Goal: Task Accomplishment & Management: Use online tool/utility

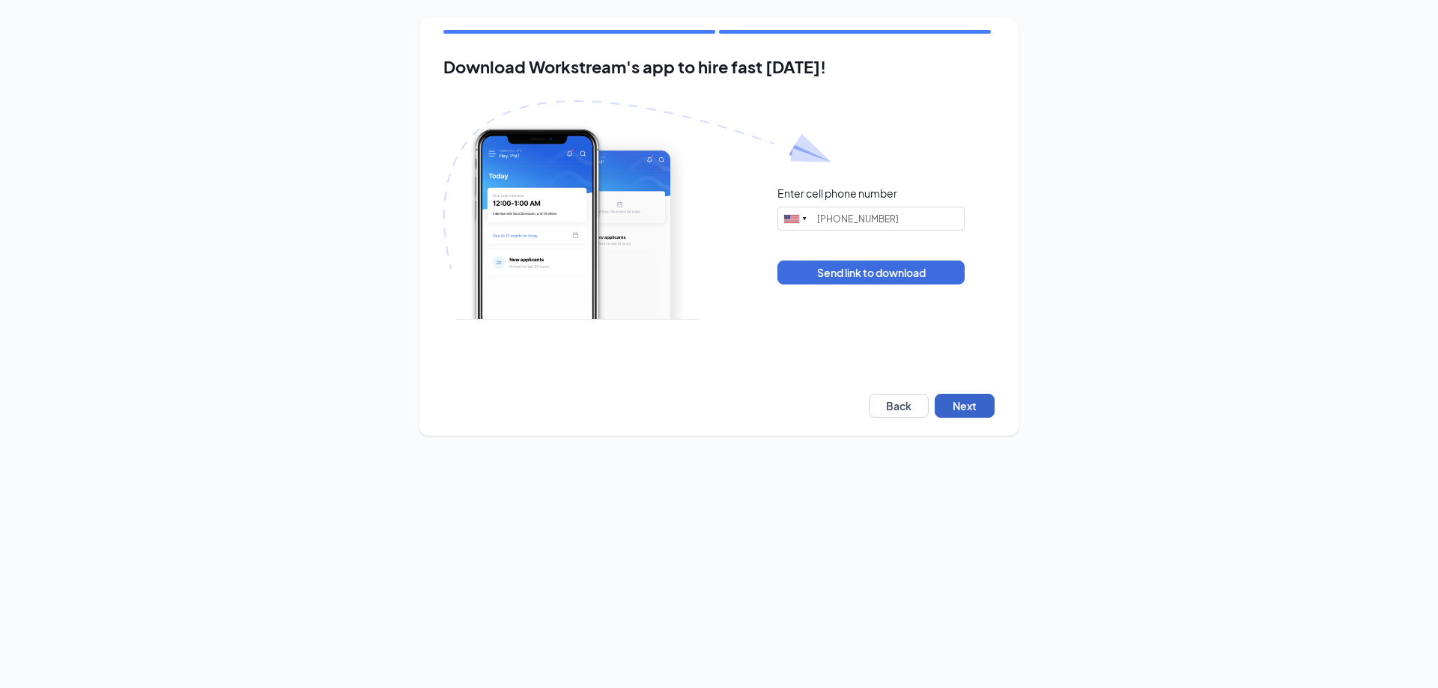
click at [978, 412] on button "Next" at bounding box center [965, 406] width 60 height 24
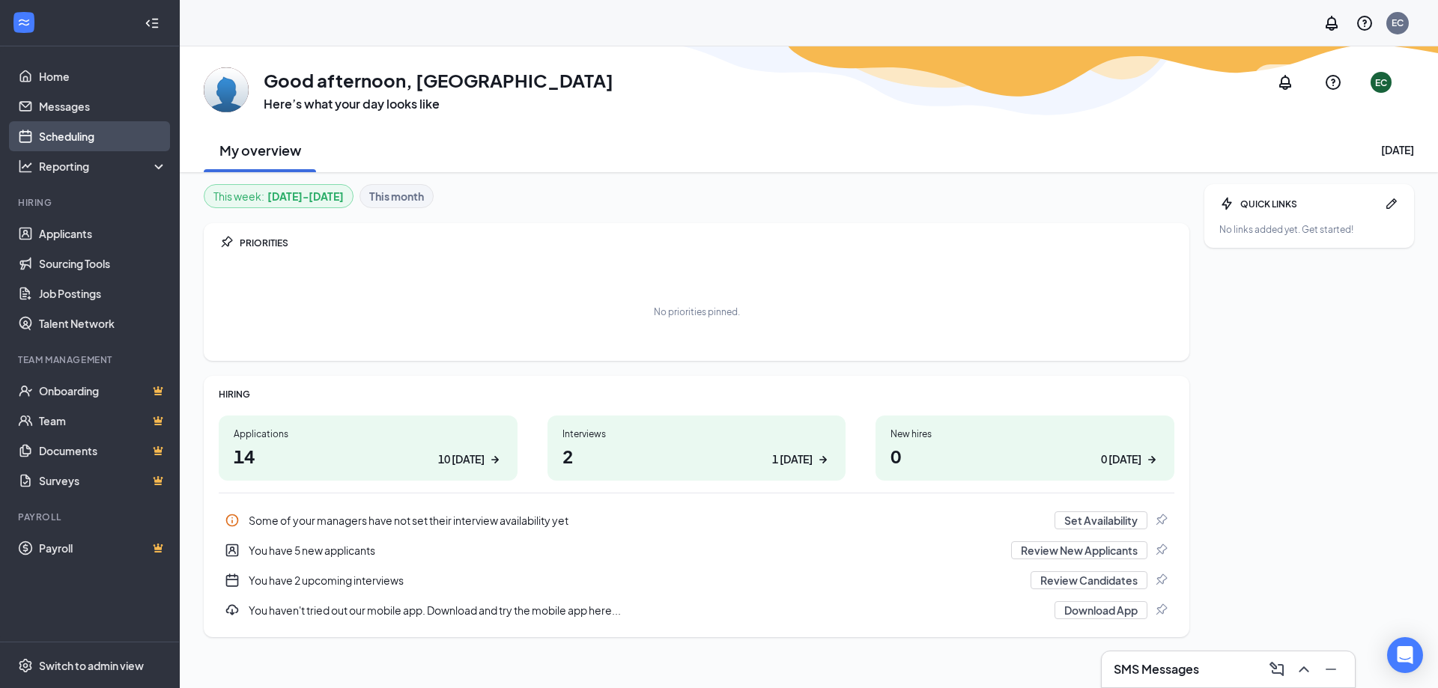
click at [135, 150] on link "Scheduling" at bounding box center [103, 136] width 128 height 30
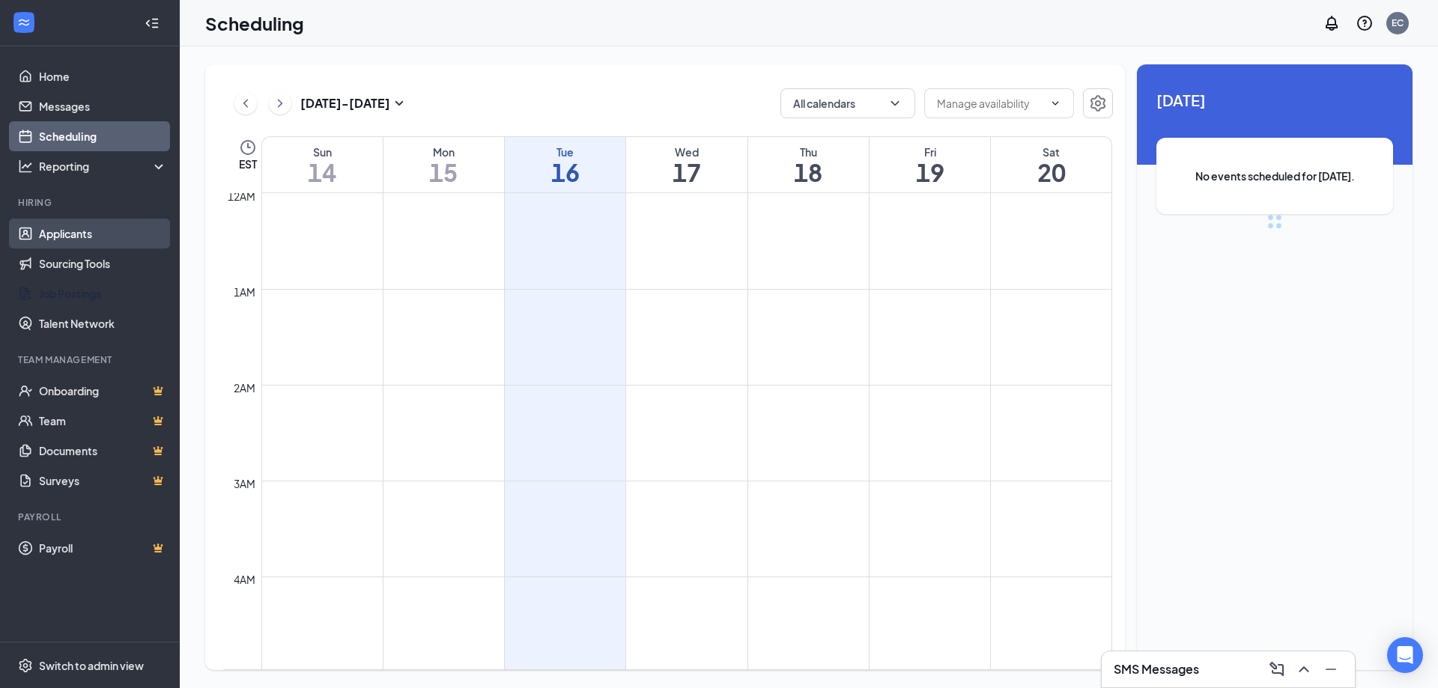
scroll to position [736, 0]
click at [75, 225] on link "Applicants" at bounding box center [103, 234] width 128 height 30
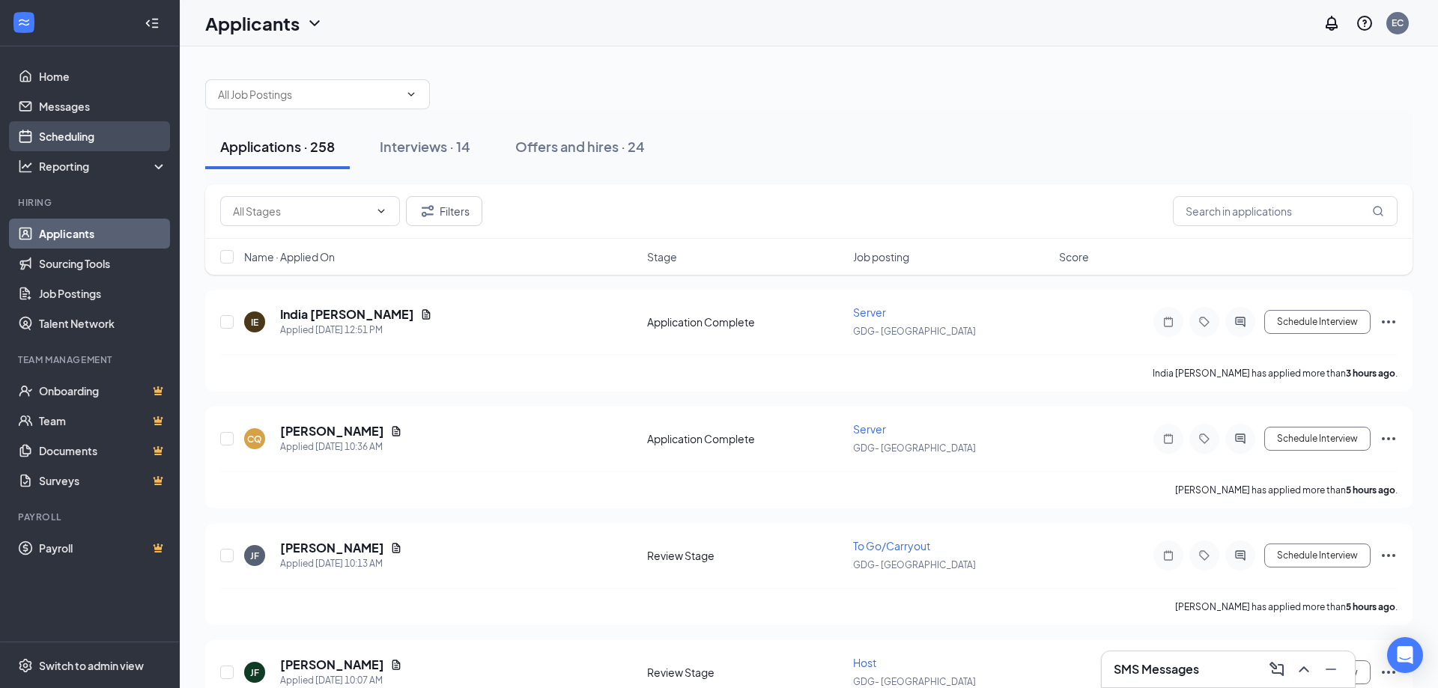
click at [124, 131] on link "Scheduling" at bounding box center [103, 136] width 128 height 30
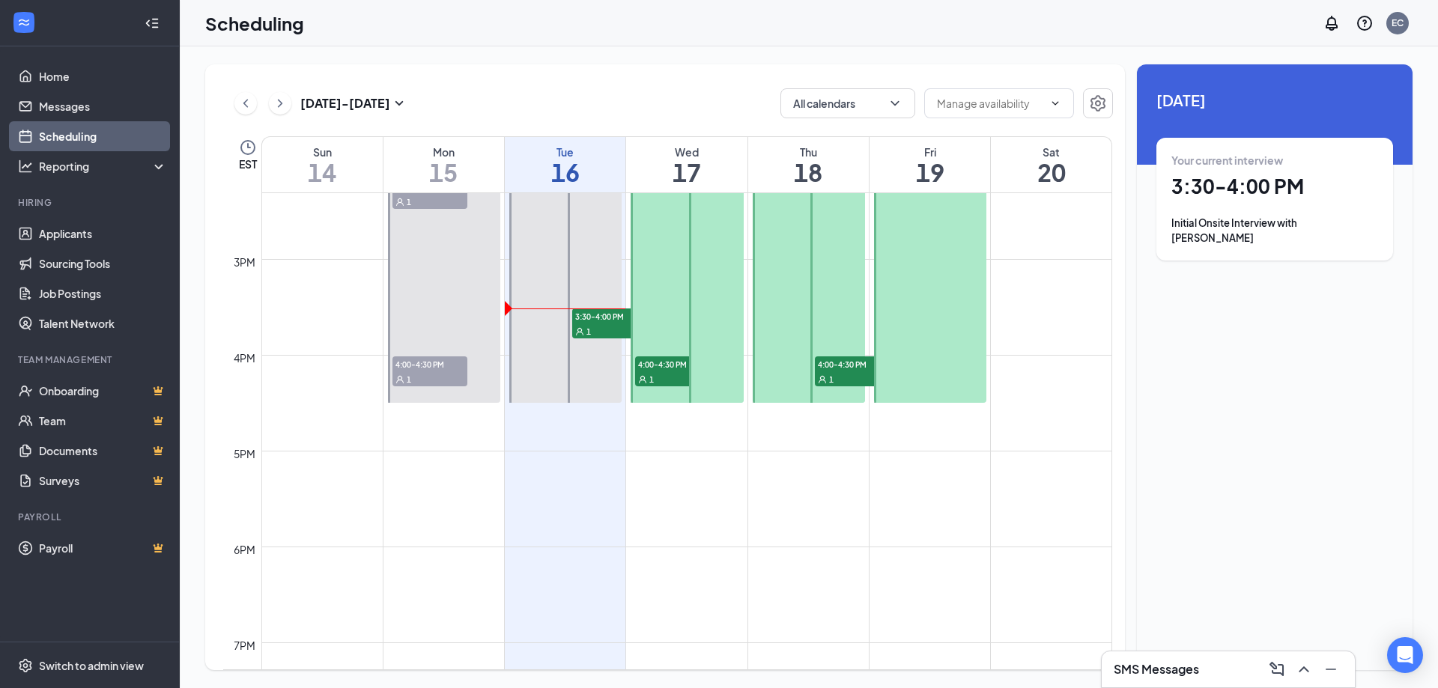
scroll to position [1383, 0]
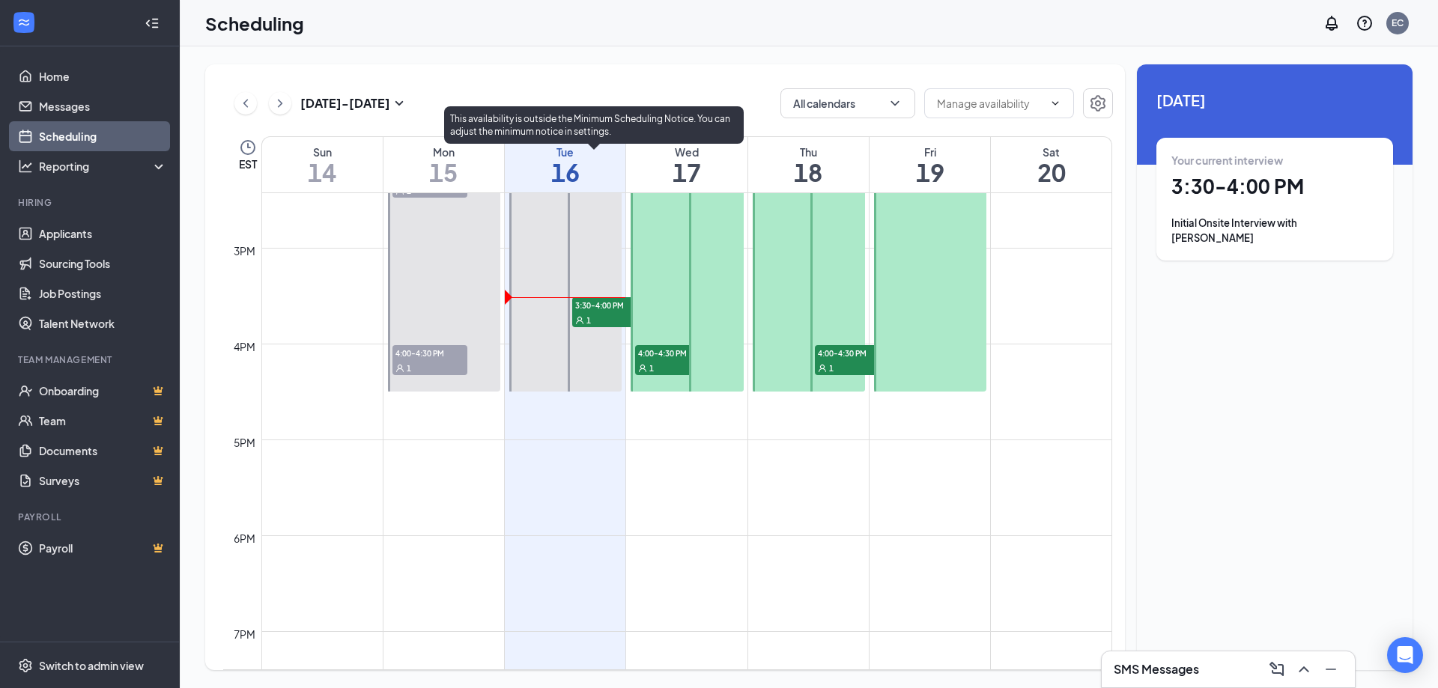
click at [613, 312] on span "3:30-4:00 PM" at bounding box center [609, 304] width 75 height 15
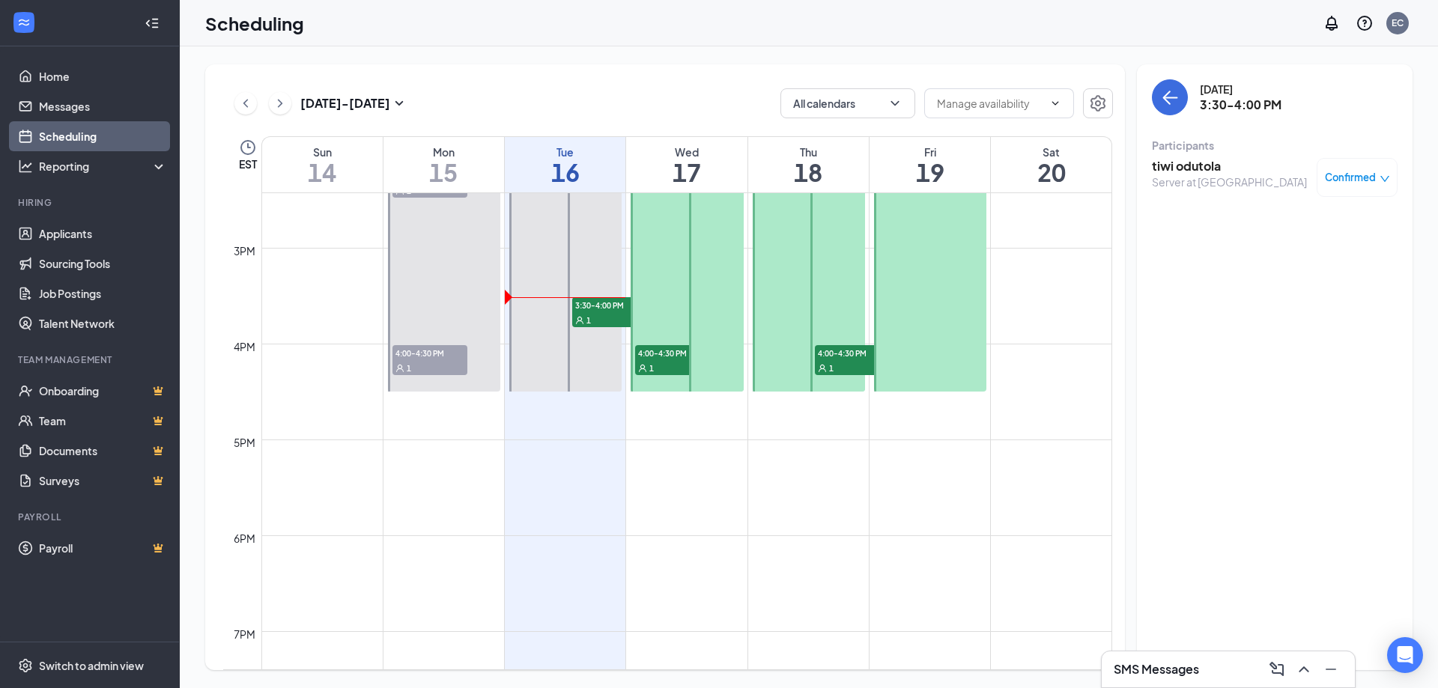
click at [1244, 174] on h3 "tiwi odutola" at bounding box center [1229, 166] width 155 height 16
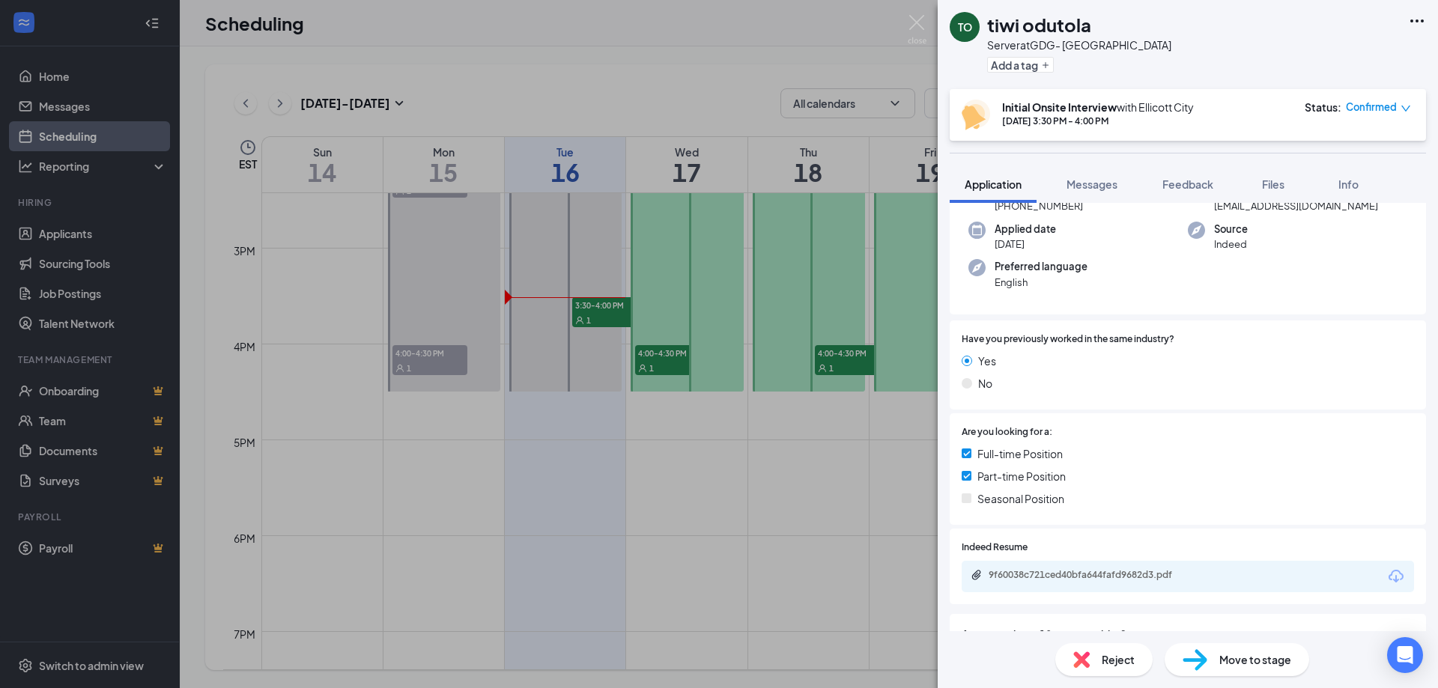
scroll to position [81, 0]
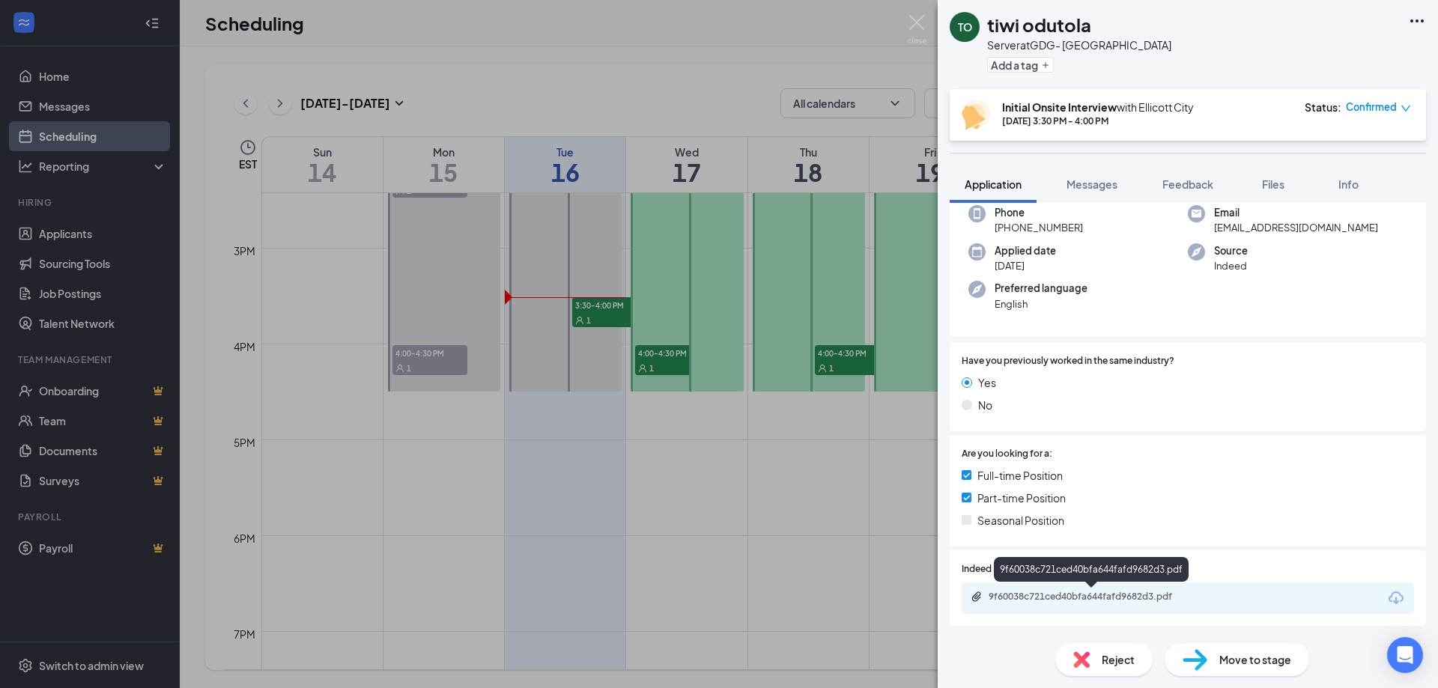
click at [1081, 595] on div "9f60038c721ced40bfa644fafd9682d3.pdf" at bounding box center [1094, 597] width 210 height 12
